Goal: Information Seeking & Learning: Understand process/instructions

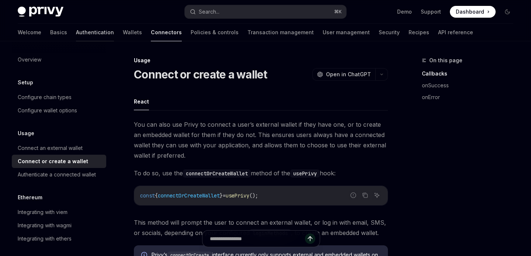
click at [76, 34] on link "Authentication" at bounding box center [95, 33] width 38 height 18
type textarea "*"
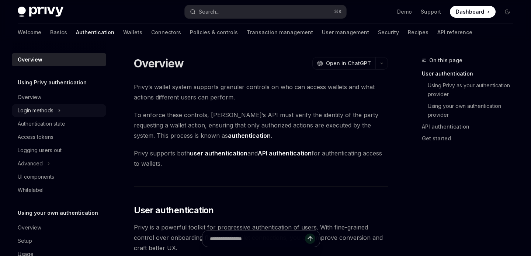
click at [49, 111] on div "Login methods" at bounding box center [36, 110] width 36 height 9
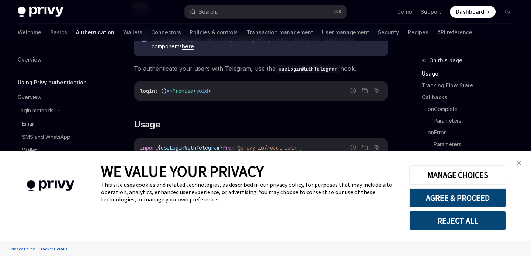
scroll to position [218, 0]
click at [518, 163] on img "close banner" at bounding box center [518, 162] width 5 height 5
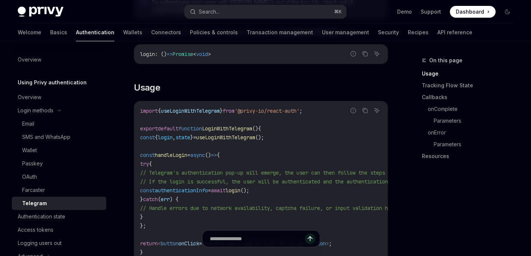
scroll to position [268, 0]
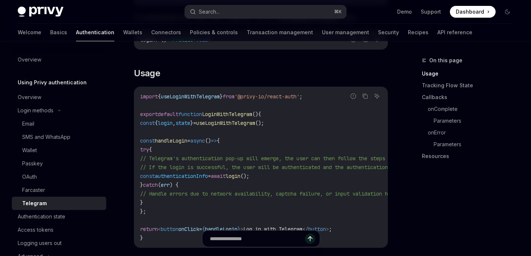
click at [292, 170] on code "import { useLoginWithTelegram } from '@privy-io/react-auth' ; export default fu…" at bounding box center [333, 167] width 386 height 150
drag, startPoint x: 251, startPoint y: 90, endPoint x: 313, endPoint y: 90, distance: 61.6
click at [299, 93] on span "'@privy-io/react-auth'" at bounding box center [267, 96] width 65 height 7
click at [323, 98] on code "import { useLoginWithTelegram } from '@privy-io/react-auth' ; export default fu…" at bounding box center [333, 167] width 386 height 150
click at [181, 93] on span "useLoginWithTelegram" at bounding box center [190, 96] width 59 height 7
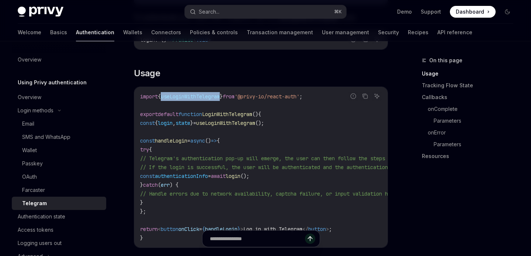
click at [181, 93] on span "useLoginWithTelegram" at bounding box center [190, 96] width 59 height 7
copy span "useLoginWithTelegram"
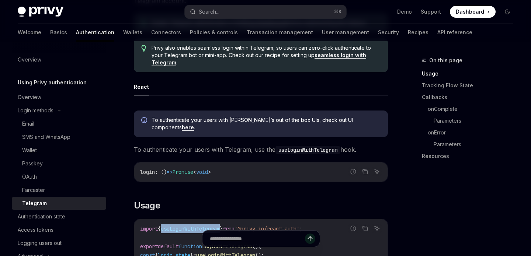
scroll to position [213, 0]
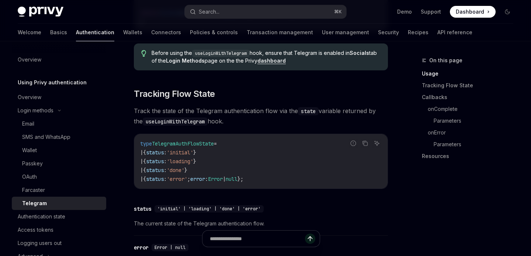
scroll to position [659, 0]
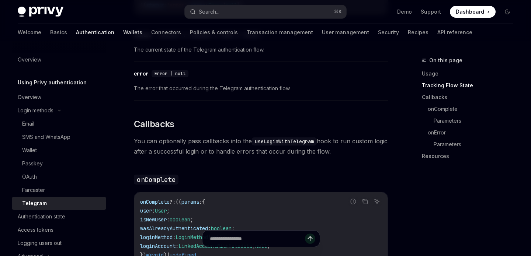
click at [123, 35] on link "Wallets" at bounding box center [132, 33] width 19 height 18
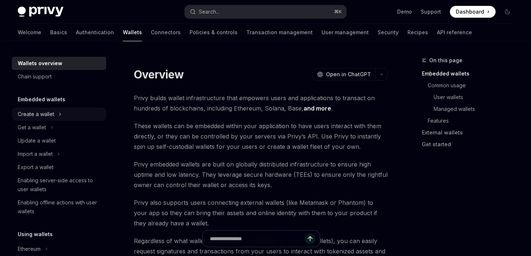
click at [48, 116] on div "Create a wallet" at bounding box center [36, 114] width 37 height 9
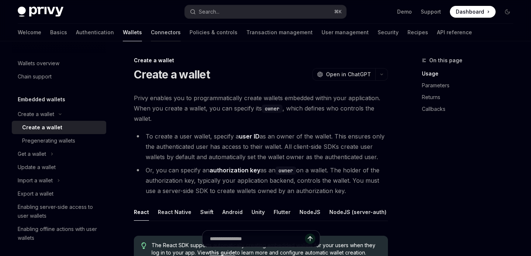
click at [151, 32] on link "Connectors" at bounding box center [166, 33] width 30 height 18
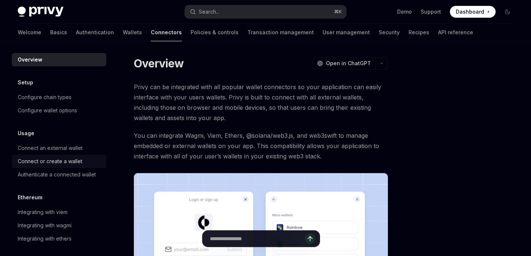
click at [81, 160] on div "Connect or create a wallet" at bounding box center [50, 161] width 65 height 9
type textarea "*"
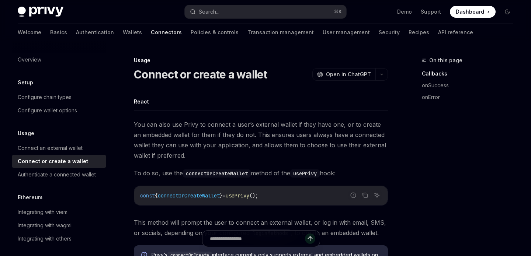
click at [197, 72] on h1 "Connect or create a wallet" at bounding box center [200, 74] width 133 height 13
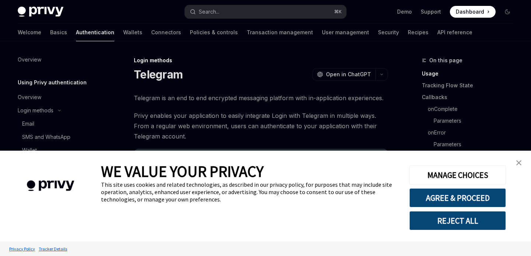
click at [516, 161] on img "close banner" at bounding box center [518, 162] width 5 height 5
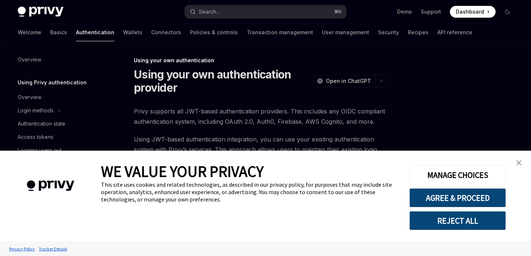
type textarea "*"
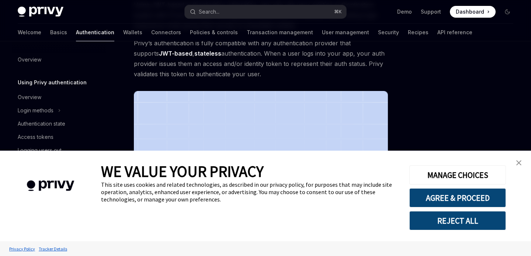
scroll to position [136, 0]
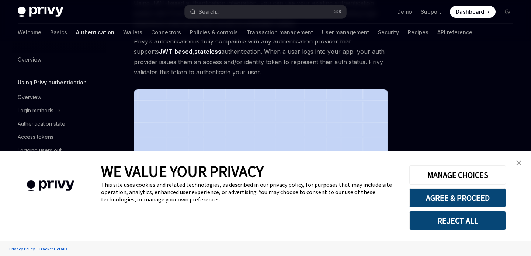
click at [516, 169] on link "close banner" at bounding box center [518, 163] width 15 height 15
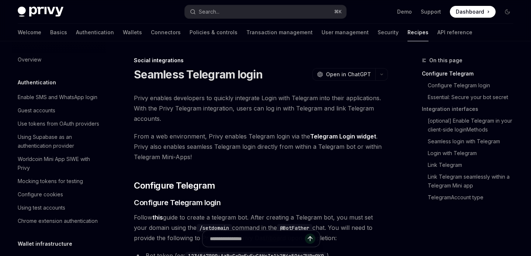
scroll to position [501, 0]
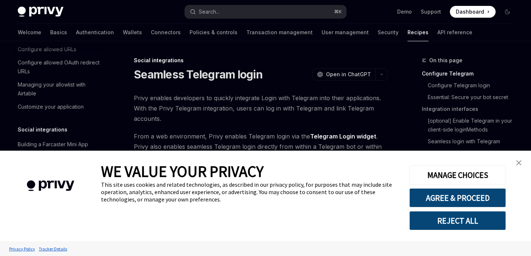
click at [519, 164] on img "close banner" at bounding box center [518, 162] width 5 height 5
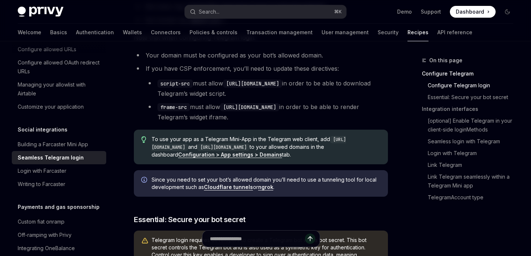
scroll to position [214, 0]
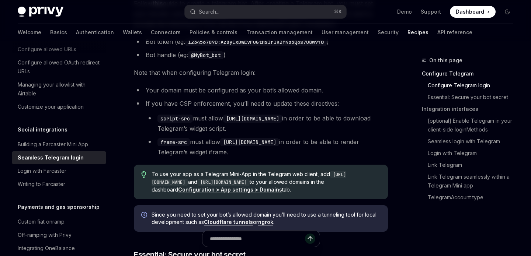
click at [244, 68] on span "Note that when configuring Telegram login:" at bounding box center [261, 72] width 254 height 10
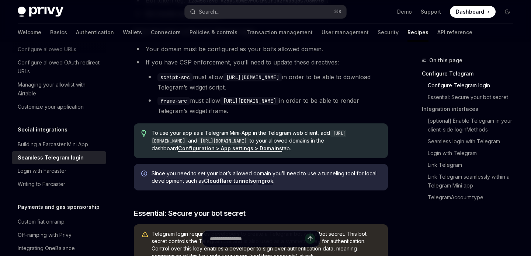
scroll to position [267, 0]
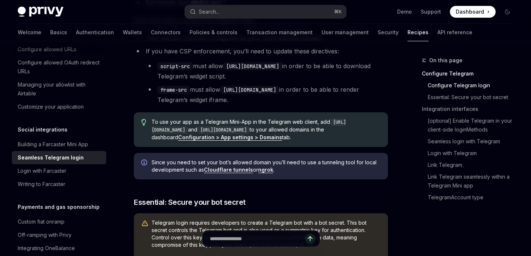
click at [313, 142] on div "To use your app as a Telegram Mini-App in the Telegram web client, add [URL][DO…" at bounding box center [261, 129] width 254 height 35
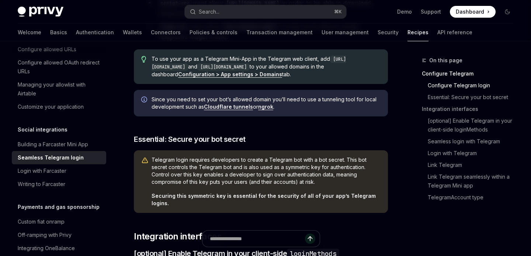
scroll to position [452, 0]
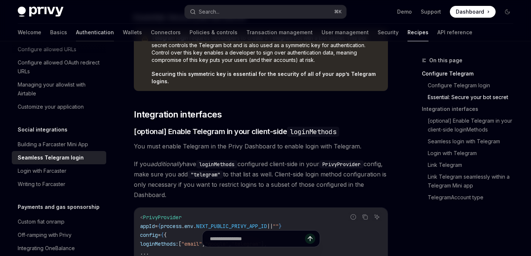
click at [76, 34] on link "Authentication" at bounding box center [95, 33] width 38 height 18
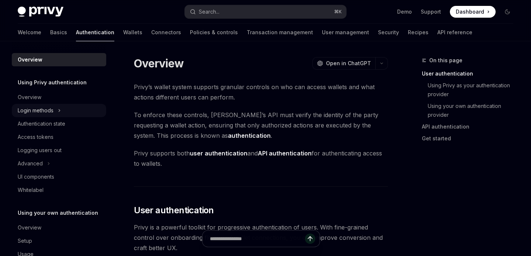
click at [50, 111] on div "Login methods" at bounding box center [36, 110] width 36 height 9
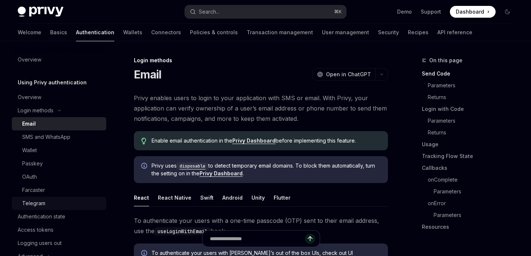
click at [52, 199] on div "Telegram" at bounding box center [62, 203] width 80 height 9
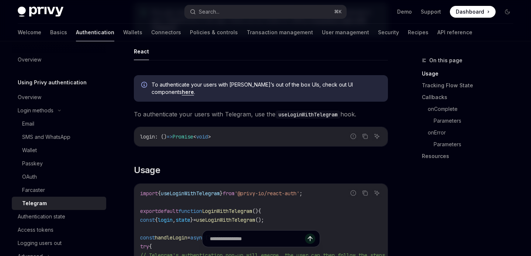
scroll to position [373, 0]
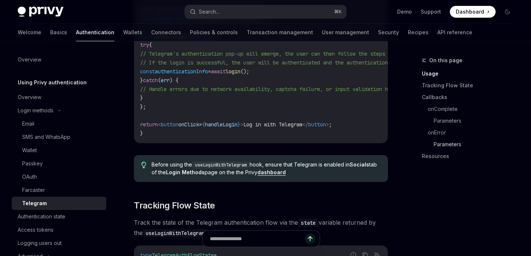
click at [455, 141] on link "Parameters" at bounding box center [477, 145] width 86 height 12
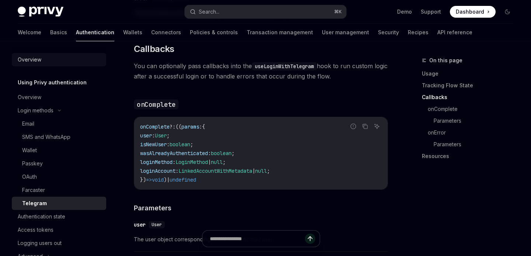
click at [39, 60] on div "Overview" at bounding box center [30, 59] width 24 height 9
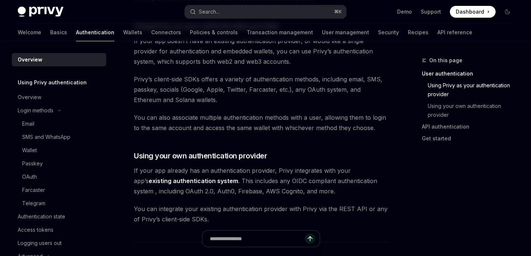
scroll to position [159, 0]
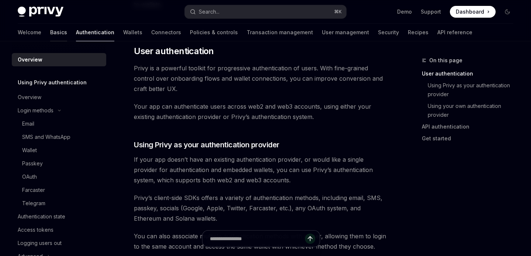
click at [50, 33] on link "Basics" at bounding box center [58, 33] width 17 height 18
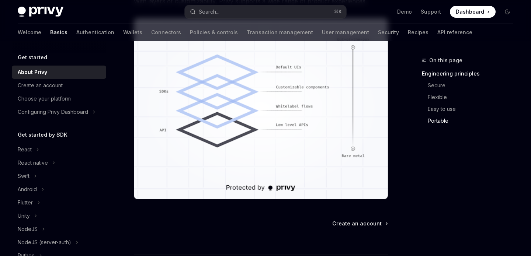
scroll to position [720, 0]
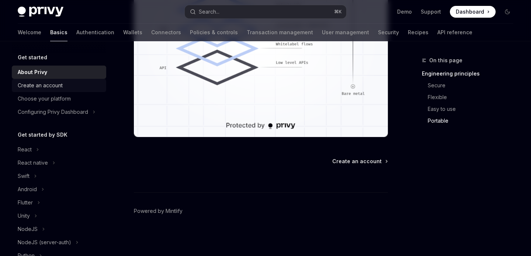
click at [60, 87] on div "Create an account" at bounding box center [40, 85] width 45 height 9
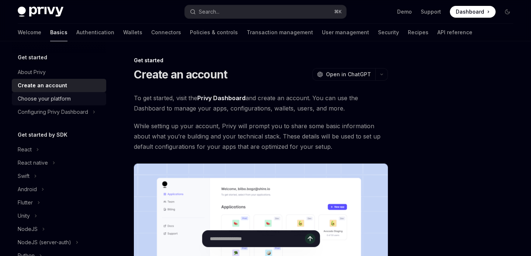
click at [60, 96] on div "Choose your platform" at bounding box center [44, 98] width 53 height 9
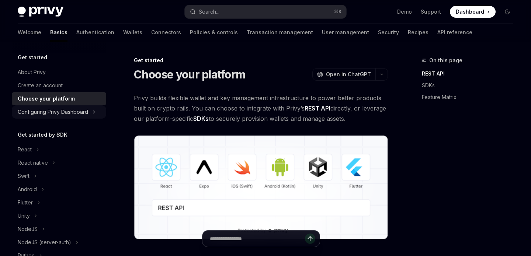
click at [70, 114] on div "Configuring Privy Dashboard" at bounding box center [53, 112] width 70 height 9
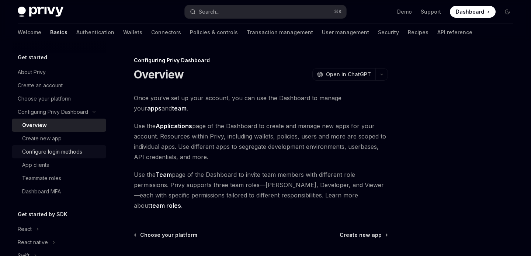
click at [80, 150] on div "Configure login methods" at bounding box center [52, 151] width 60 height 9
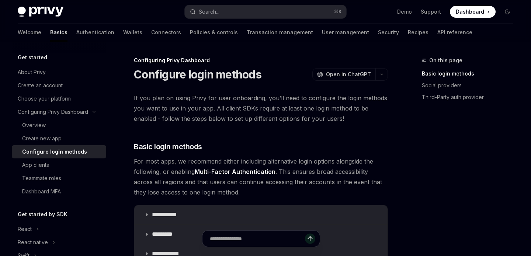
scroll to position [48, 0]
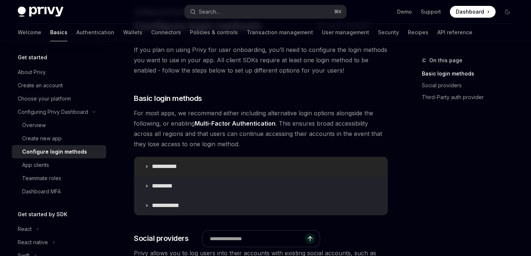
click at [217, 164] on summary "**********" at bounding box center [260, 166] width 253 height 19
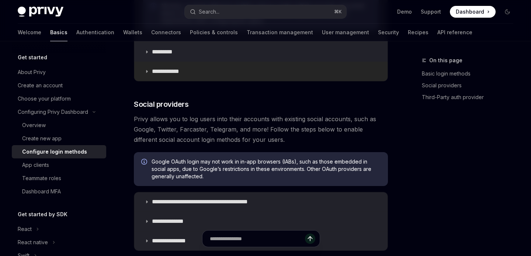
scroll to position [460, 0]
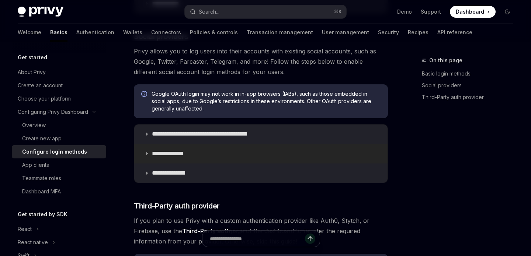
click at [192, 153] on p "**********" at bounding box center [173, 153] width 42 height 7
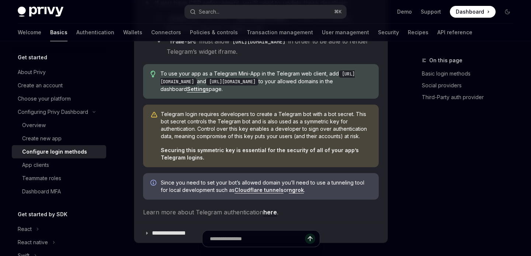
scroll to position [789, 0]
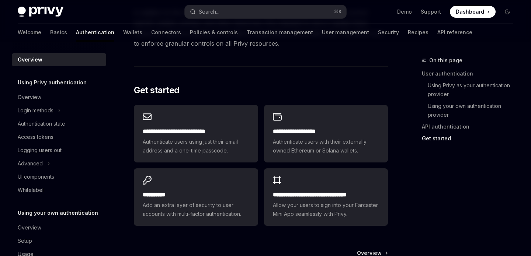
scroll to position [679, 0]
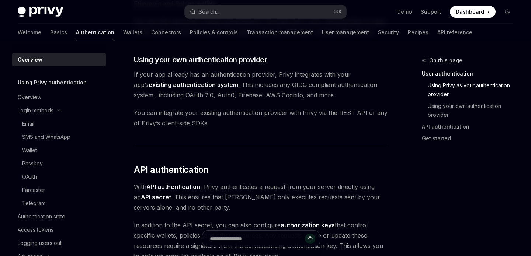
type textarea "*"
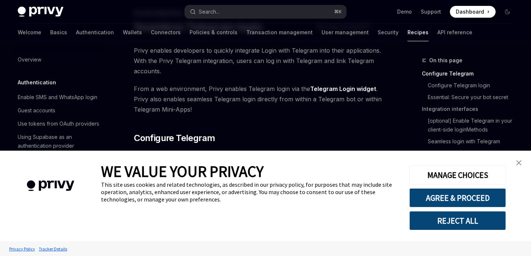
scroll to position [501, 0]
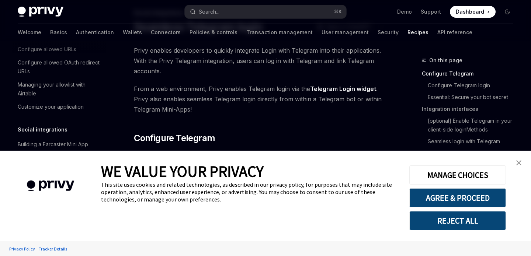
click at [520, 164] on img "close banner" at bounding box center [518, 162] width 5 height 5
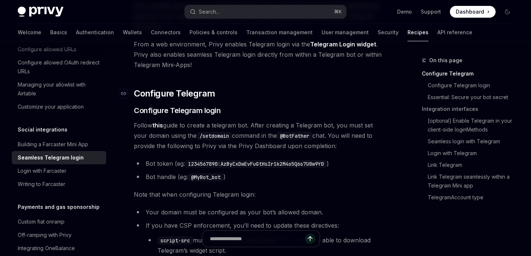
scroll to position [102, 0]
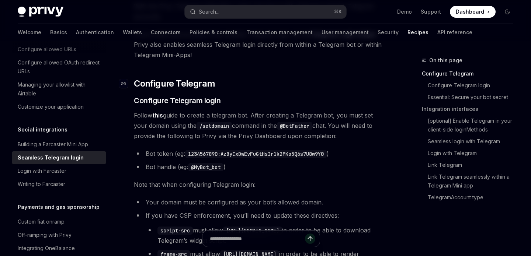
click at [259, 86] on h2 "​ Configure Telegram" at bounding box center [261, 84] width 254 height 12
click at [277, 171] on li "Bot handle (eg: @MyBot_bot )" at bounding box center [261, 167] width 254 height 10
click at [336, 133] on span "Follow this guide to create a telegram bot. After creating a Telegram bot, you …" at bounding box center [261, 125] width 254 height 31
click at [335, 137] on span "Follow this guide to create a telegram bot. After creating a Telegram bot, you …" at bounding box center [261, 125] width 254 height 31
click at [337, 135] on span "Follow this guide to create a telegram bot. After creating a Telegram bot, you …" at bounding box center [261, 125] width 254 height 31
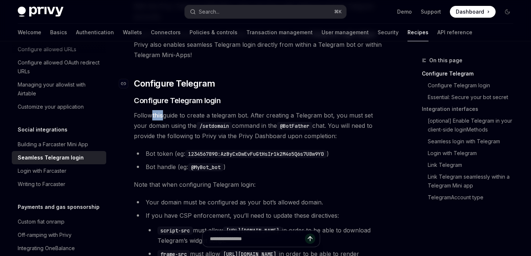
click at [284, 87] on h2 "​ Configure Telegram" at bounding box center [261, 84] width 254 height 12
